Goal: Task Accomplishment & Management: Manage account settings

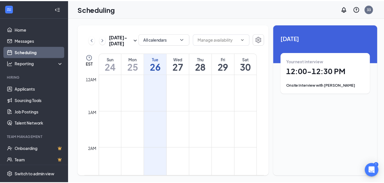
scroll to position [281, 0]
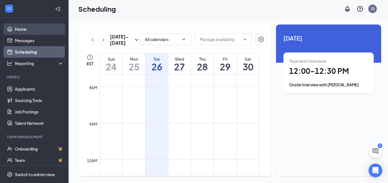
click at [17, 29] on link "Home" at bounding box center [39, 28] width 49 height 11
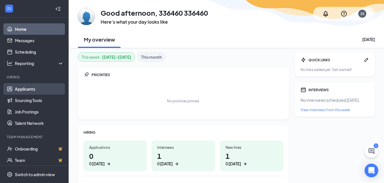
click at [26, 87] on link "Applicants" at bounding box center [39, 88] width 49 height 11
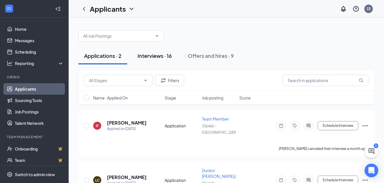
click at [151, 56] on div "Interviews · 16" at bounding box center [154, 55] width 34 height 7
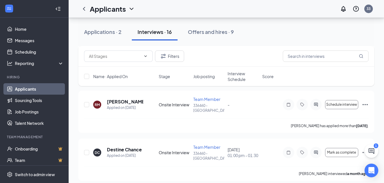
scroll to position [465, 0]
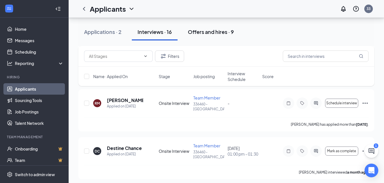
click at [206, 31] on div "Offers and hires · 9" at bounding box center [211, 31] width 46 height 7
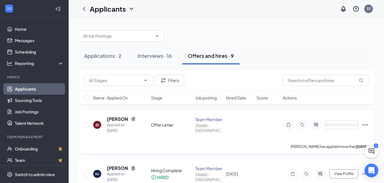
click at [366, 126] on icon "Ellipses" at bounding box center [364, 125] width 7 height 7
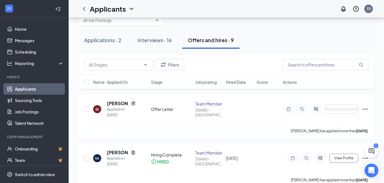
scroll to position [11, 0]
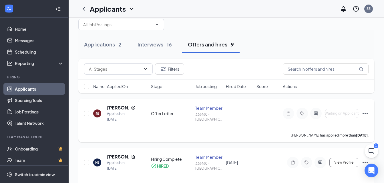
click at [364, 113] on icon "Ellipses" at bounding box center [364, 113] width 7 height 7
click at [203, 108] on div "Team Member" at bounding box center [208, 108] width 27 height 6
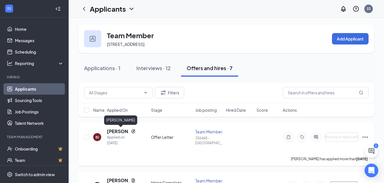
click at [116, 131] on h5 "[PERSON_NAME]" at bounding box center [118, 132] width 22 height 6
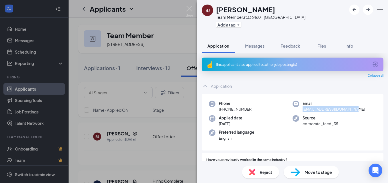
drag, startPoint x: 352, startPoint y: 109, endPoint x: 333, endPoint y: 95, distance: 23.8
click at [333, 95] on div "Phone [PHONE_NUMBER] Email [EMAIL_ADDRESS][DOMAIN_NAME] Applied date [DATE] Sou…" at bounding box center [293, 122] width 182 height 57
copy div "[EMAIL_ADDRESS][DOMAIN_NAME]"
click at [190, 7] on img at bounding box center [189, 11] width 7 height 11
